Goal: Transaction & Acquisition: Purchase product/service

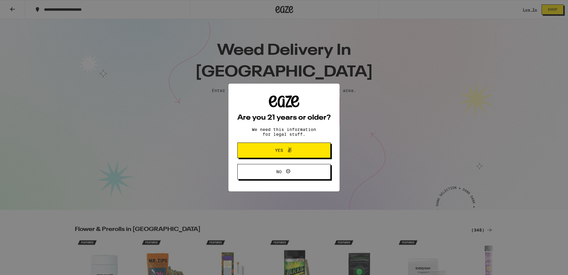
click at [290, 152] on icon at bounding box center [289, 149] width 7 height 7
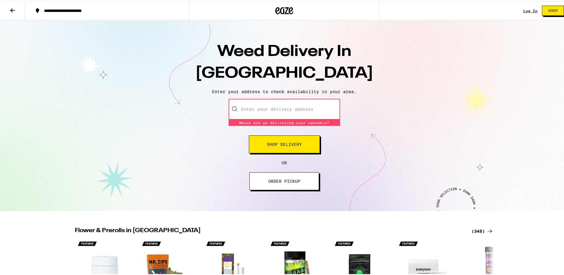
click at [287, 104] on input "Enter your delivery address" at bounding box center [284, 107] width 111 height 21
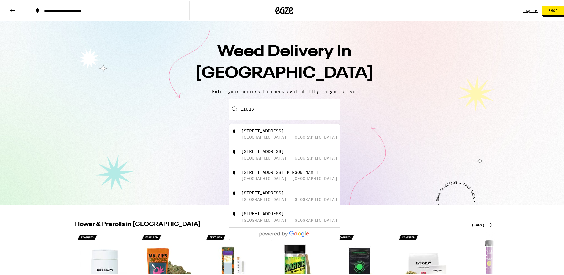
click at [298, 135] on div "[STREET_ADDRESS]" at bounding box center [294, 132] width 106 height 11
type input "[STREET_ADDRESS]"
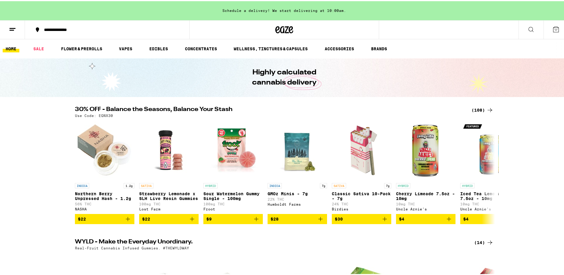
click at [486, 110] on icon at bounding box center [489, 108] width 7 height 7
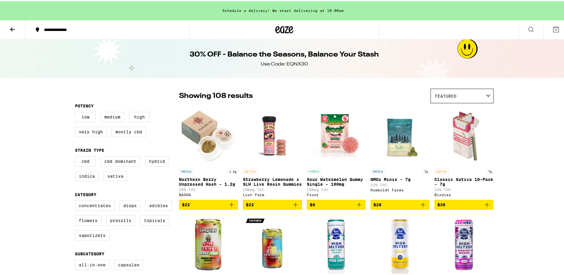
click at [462, 99] on div "Featured" at bounding box center [462, 95] width 62 height 14
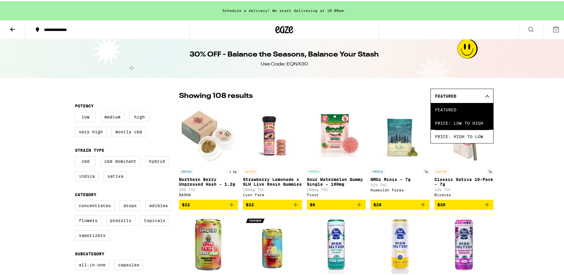
click at [467, 126] on span "Price: Low to High" at bounding box center [462, 121] width 54 height 13
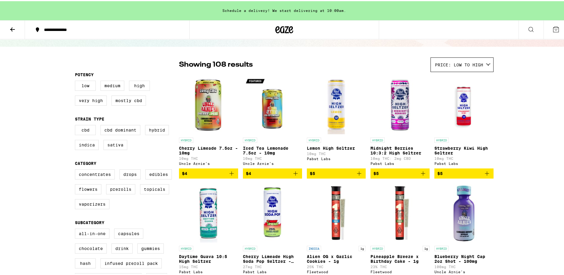
scroll to position [30, 0]
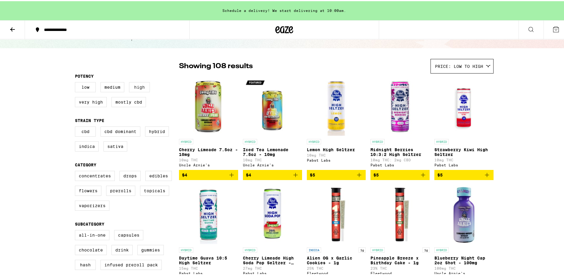
click at [135, 87] on label "High" at bounding box center [139, 86] width 21 height 10
click at [76, 82] on input "High" at bounding box center [76, 82] width 0 height 0
checkbox input "true"
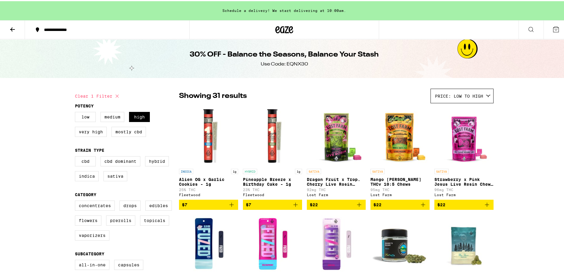
click at [12, 34] on button at bounding box center [12, 28] width 25 height 19
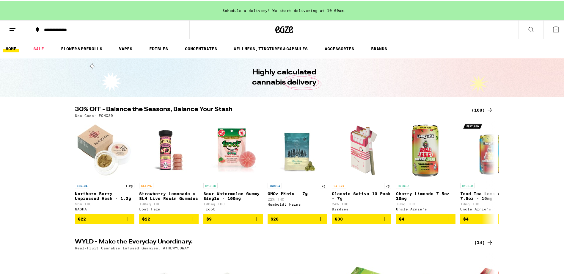
click at [14, 31] on icon at bounding box center [12, 28] width 7 height 7
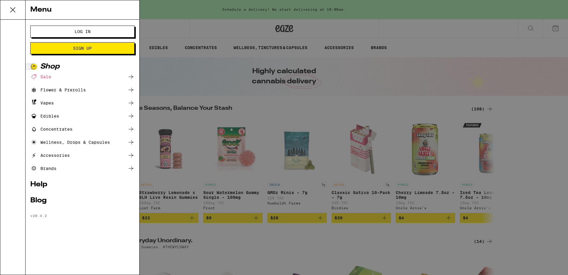
click at [133, 115] on icon at bounding box center [131, 115] width 7 height 7
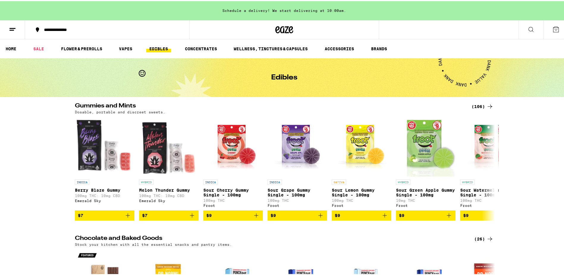
click at [476, 105] on div "(106)" at bounding box center [482, 105] width 22 height 7
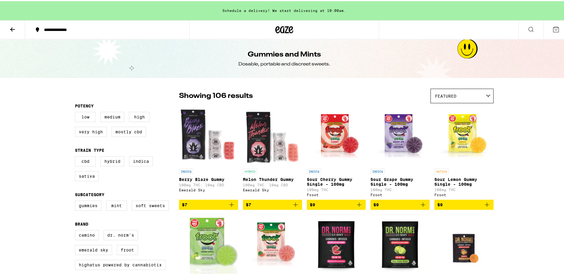
click at [474, 88] on div "Featured" at bounding box center [462, 95] width 62 height 14
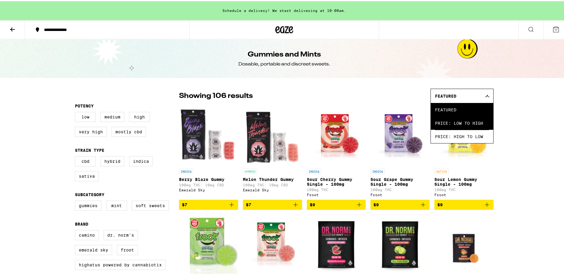
click at [464, 120] on span "Price: Low to High" at bounding box center [462, 121] width 54 height 13
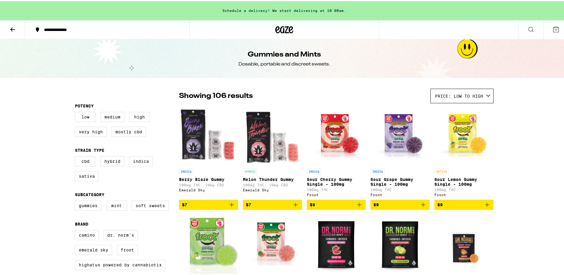
click at [272, 175] on div "HYBRID Melon Thunder Gummy 100mg THC: 10mg CBD Emerald Sky" at bounding box center [272, 181] width 59 height 28
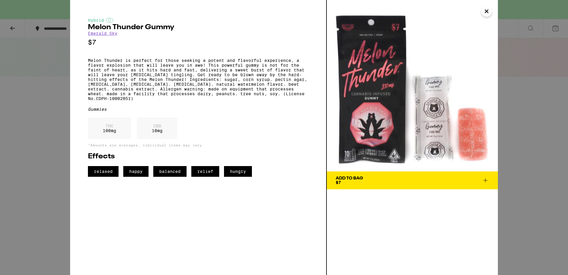
click at [486, 180] on icon at bounding box center [485, 180] width 7 height 7
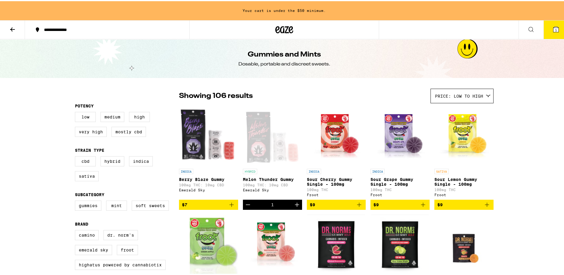
click at [298, 207] on icon "Increment" at bounding box center [296, 203] width 7 height 7
click at [293, 207] on icon "Increment" at bounding box center [296, 203] width 7 height 7
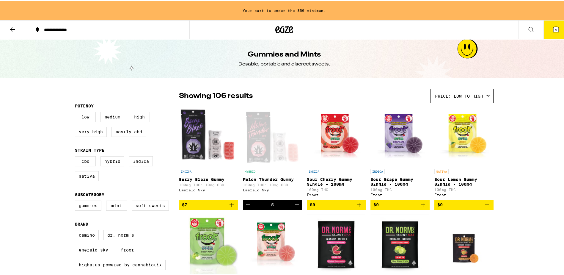
click at [293, 207] on icon "Increment" at bounding box center [296, 203] width 7 height 7
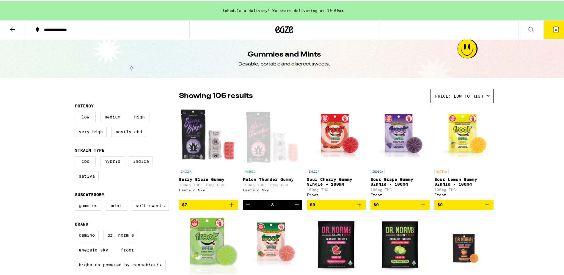
click at [293, 207] on icon "Increment" at bounding box center [296, 203] width 7 height 7
click at [10, 27] on icon at bounding box center [12, 28] width 7 height 7
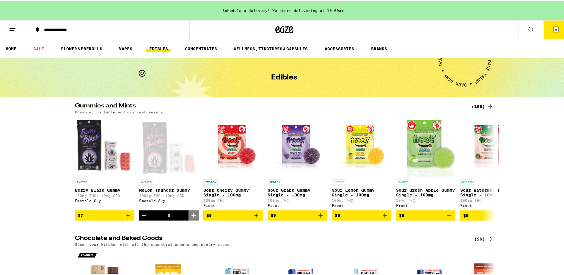
click at [16, 24] on button at bounding box center [12, 28] width 25 height 19
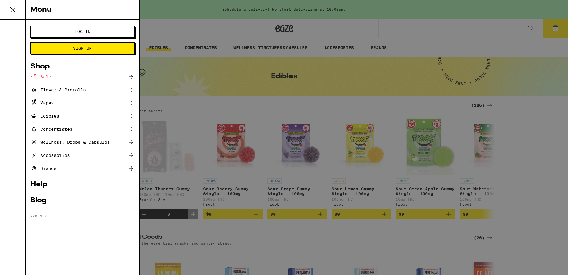
click at [133, 101] on icon at bounding box center [131, 102] width 7 height 7
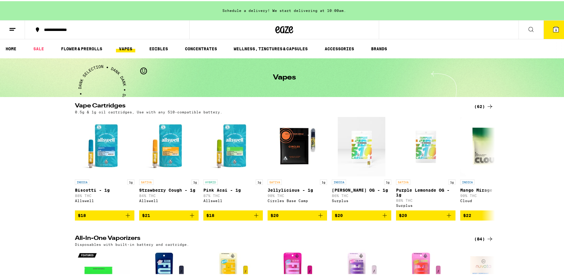
click at [481, 107] on div "(62)" at bounding box center [483, 105] width 19 height 7
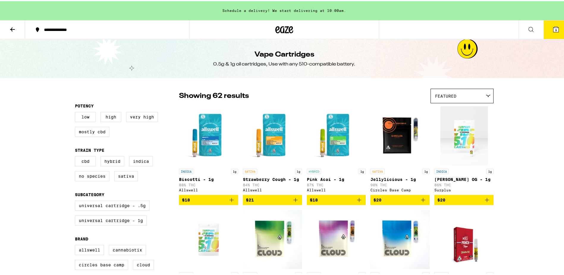
click at [450, 97] on span "Featured" at bounding box center [445, 94] width 21 height 5
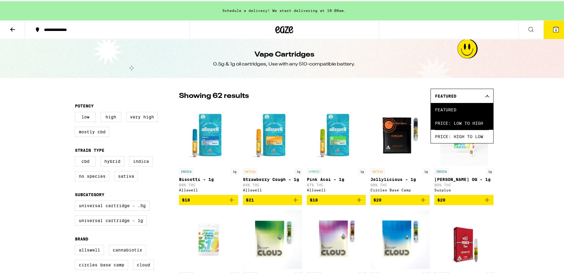
click at [452, 118] on span "Price: Low to High" at bounding box center [462, 121] width 54 height 13
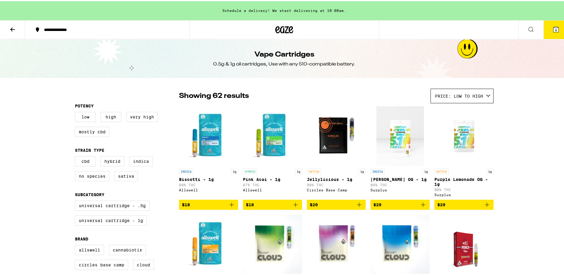
click at [295, 206] on icon "Add to bag" at bounding box center [295, 203] width 7 height 7
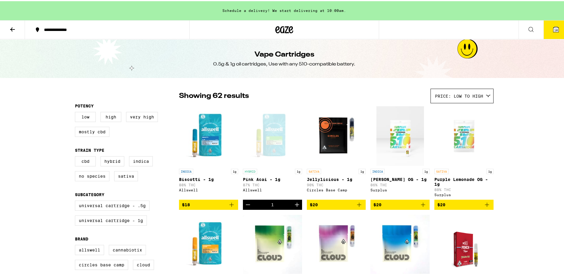
click at [294, 207] on icon "Increment" at bounding box center [296, 203] width 7 height 7
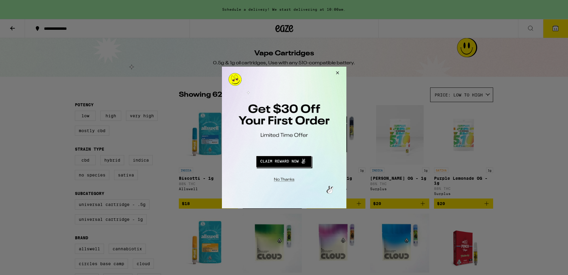
click at [290, 162] on button "Redirect to URL" at bounding box center [283, 160] width 103 height 14
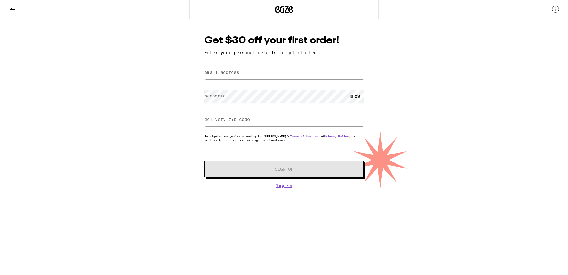
type input "zeeshan2205@gmail.com"
click at [231, 121] on input "91406" at bounding box center [284, 119] width 159 height 13
type input "91606"
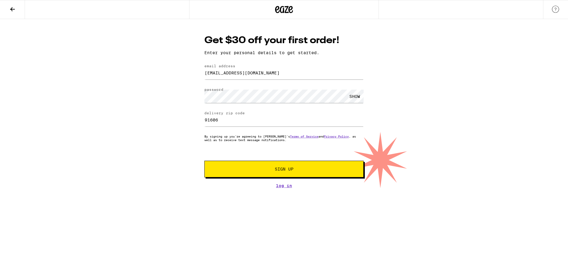
click at [205, 161] on button "Sign Up" at bounding box center [284, 169] width 159 height 17
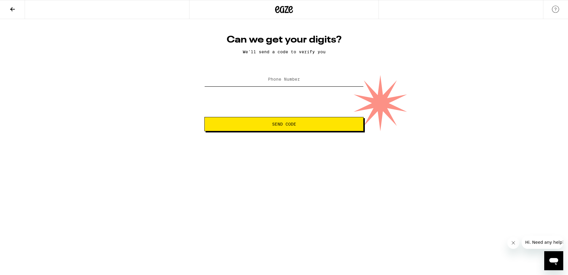
click at [292, 83] on input "Phone Number" at bounding box center [284, 79] width 159 height 13
type input "(317) 772-9726"
click at [298, 123] on span "Send Code" at bounding box center [284, 124] width 149 height 4
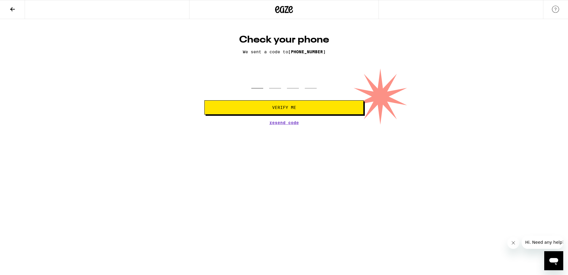
click at [258, 87] on input "tel" at bounding box center [257, 80] width 12 height 18
type input "5"
type input "8"
type input "5"
type input "6"
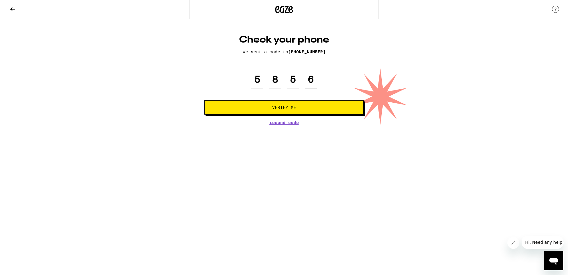
click at [205, 100] on button "Verify Me" at bounding box center [284, 107] width 159 height 14
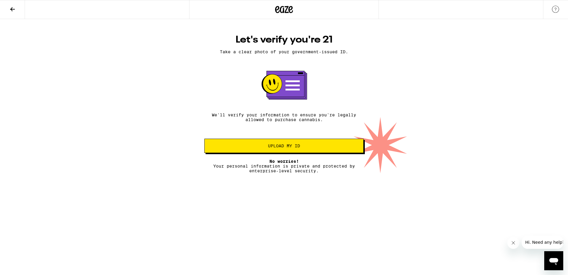
click at [300, 147] on span "Upload my ID" at bounding box center [284, 146] width 32 height 4
